Goal: Transaction & Acquisition: Purchase product/service

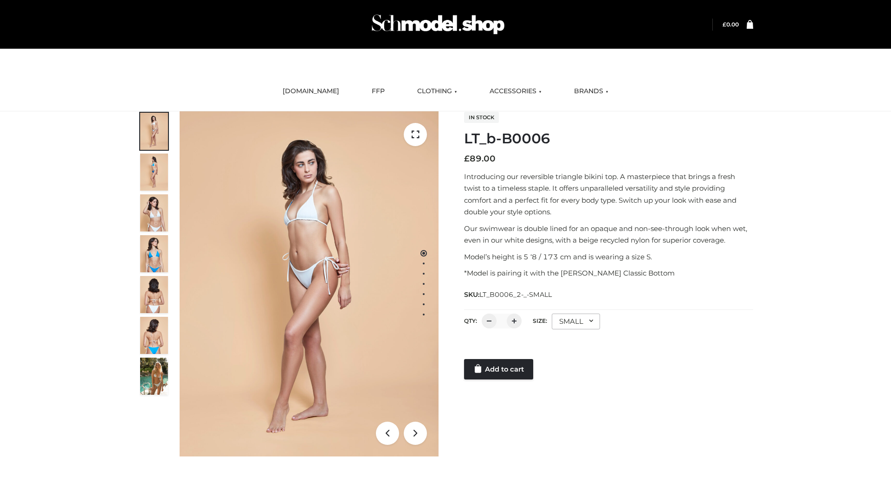
click at [499, 369] on link "Add to cart" at bounding box center [498, 369] width 69 height 20
